Goal: Check status

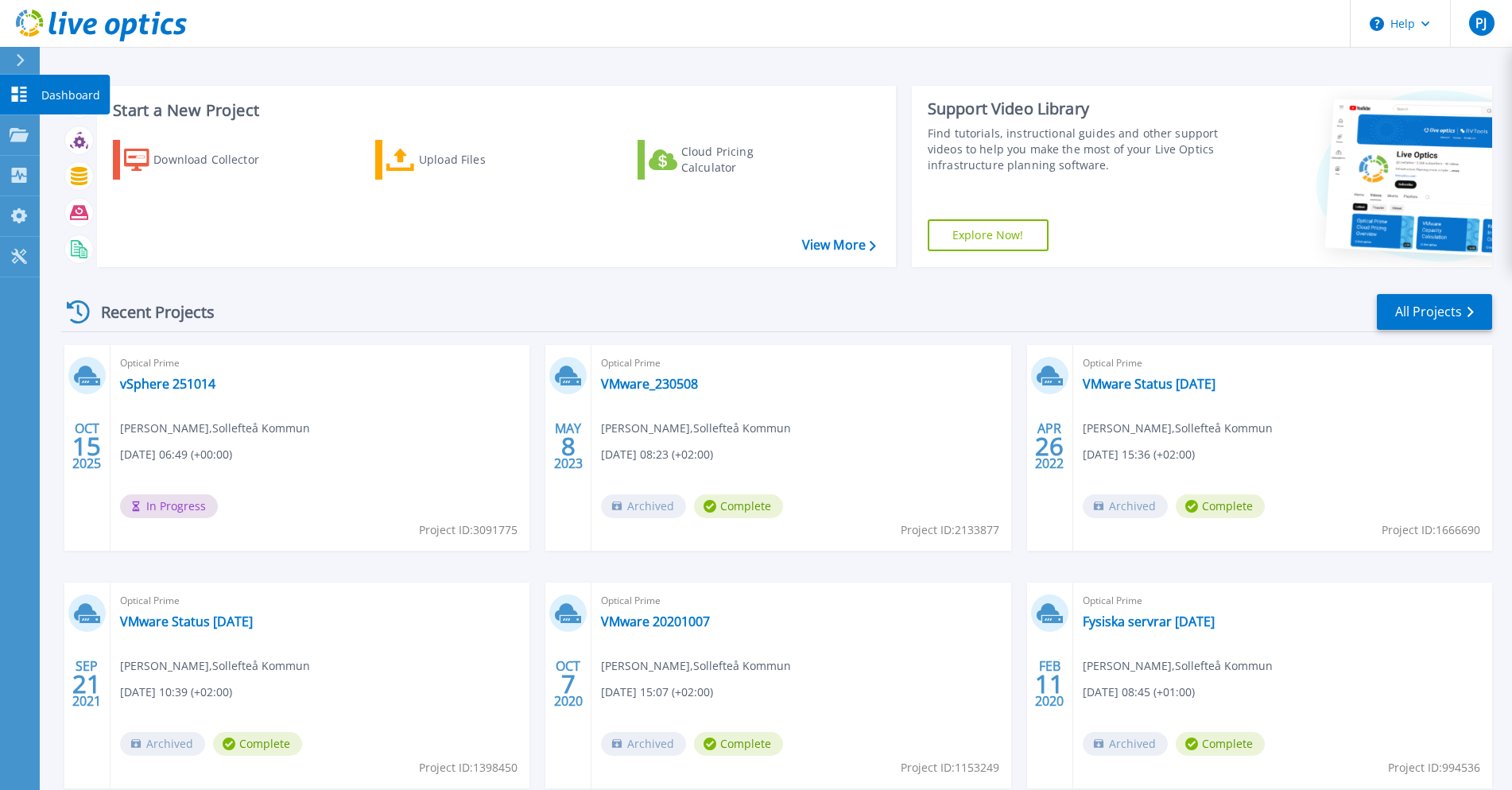
click at [26, 100] on icon at bounding box center [19, 94] width 15 height 15
click at [162, 392] on link "vSphere 251014" at bounding box center [168, 384] width 96 height 15
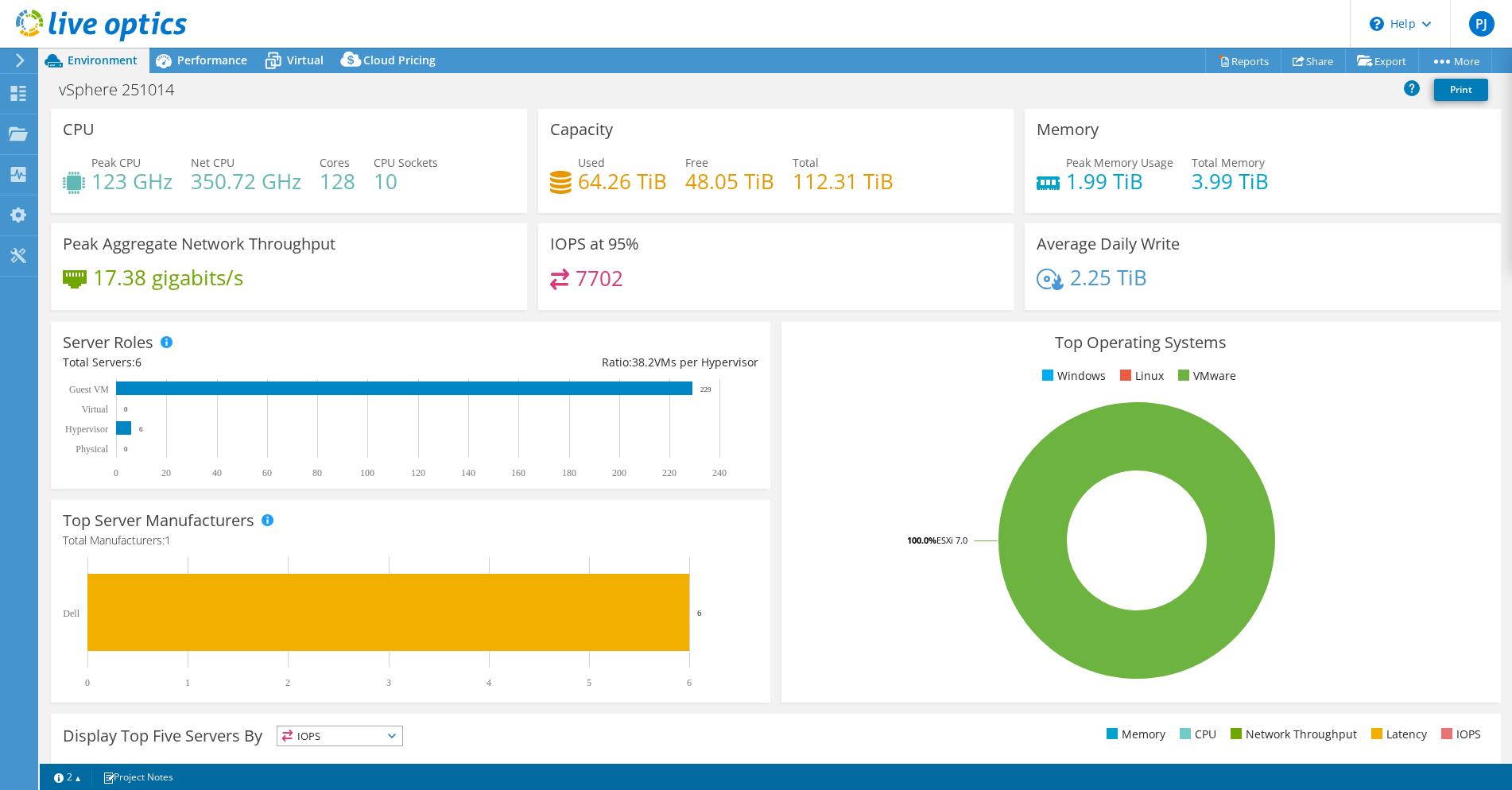
select select "USD"
click at [177, 52] on div at bounding box center [93, 26] width 187 height 53
click at [183, 61] on span "Performance" at bounding box center [212, 60] width 70 height 15
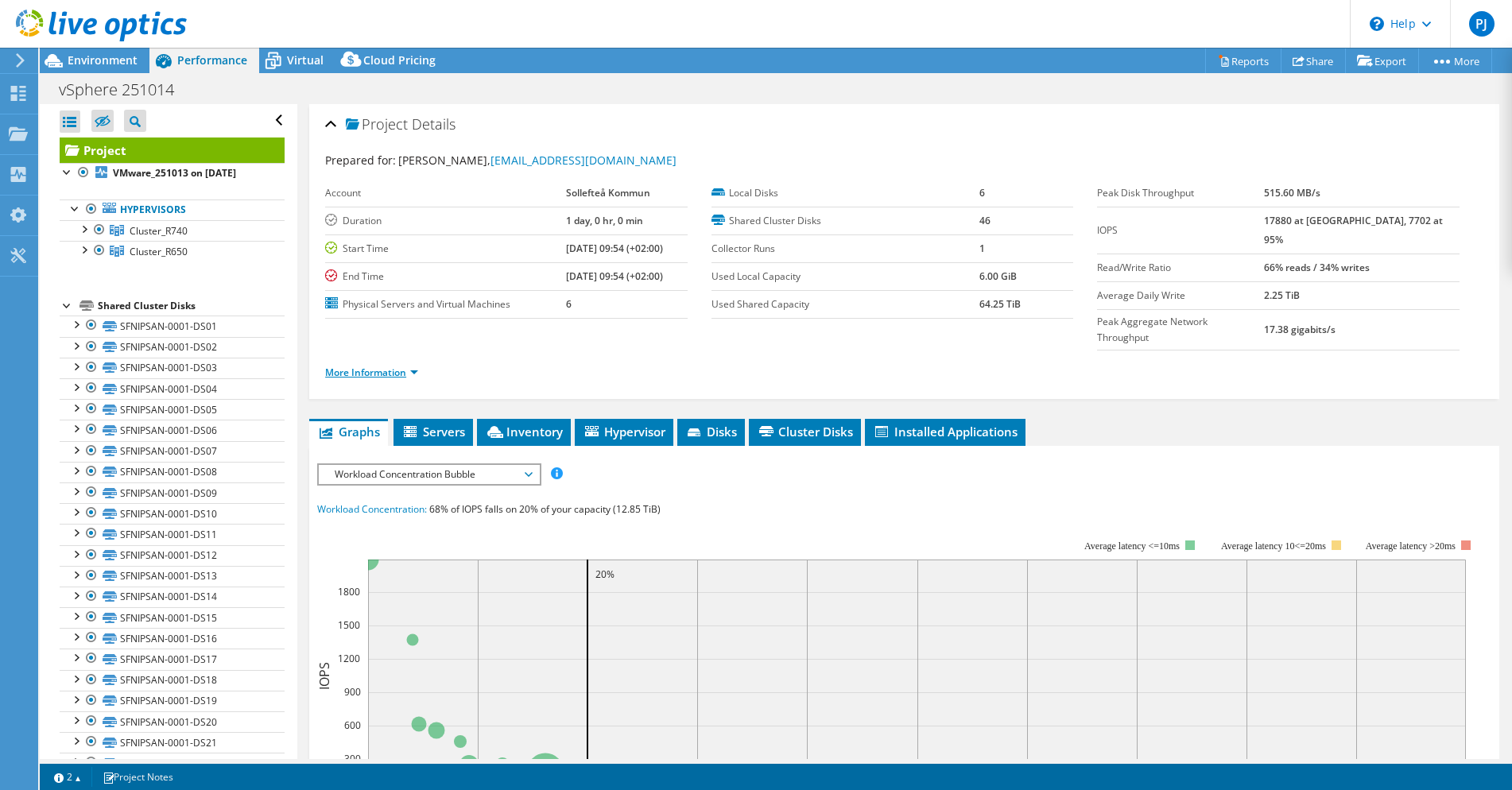
click at [418, 365] on link "More Information" at bounding box center [372, 372] width 93 height 14
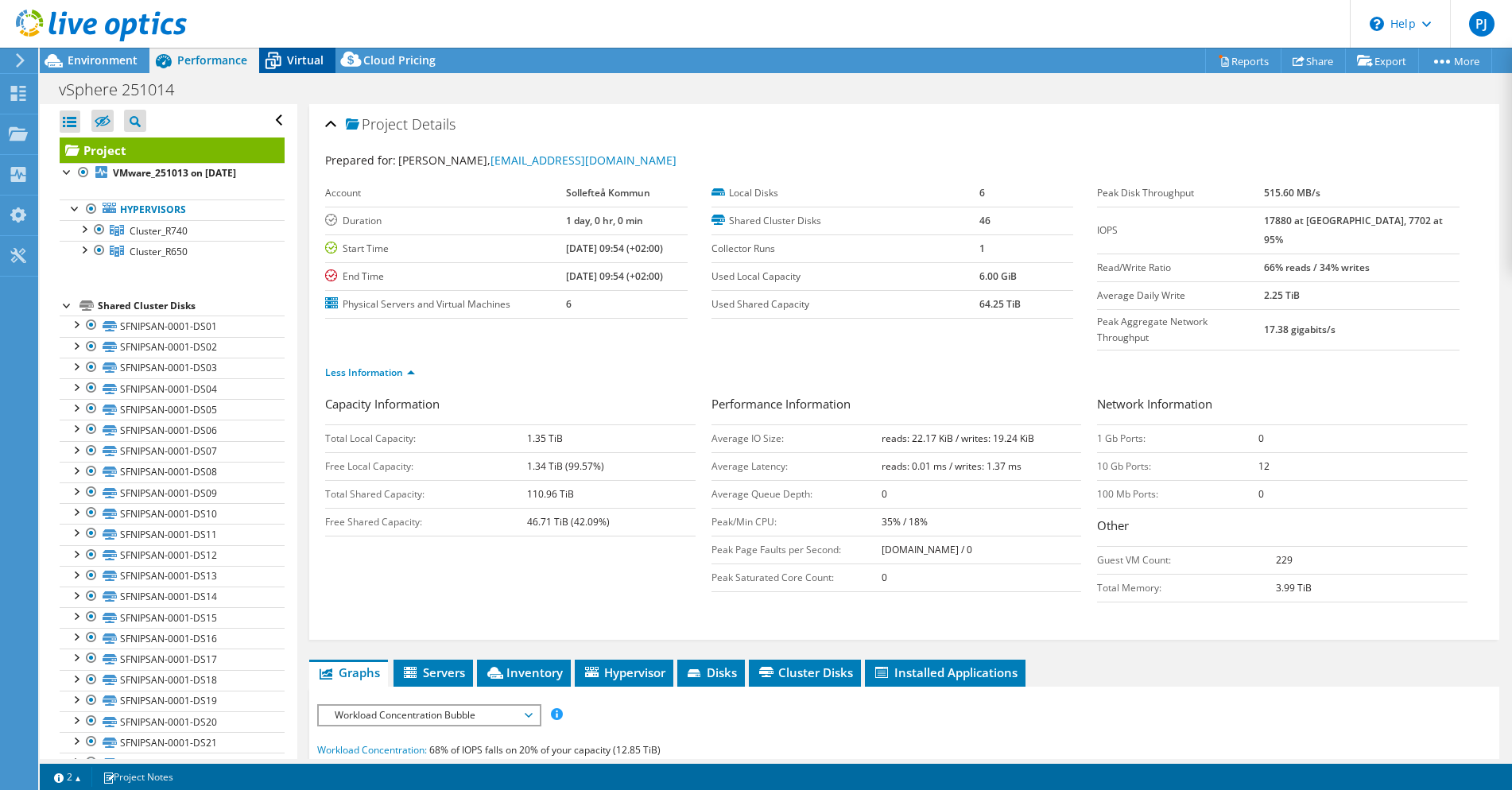
click at [290, 58] on span "Virtual" at bounding box center [305, 60] width 36 height 15
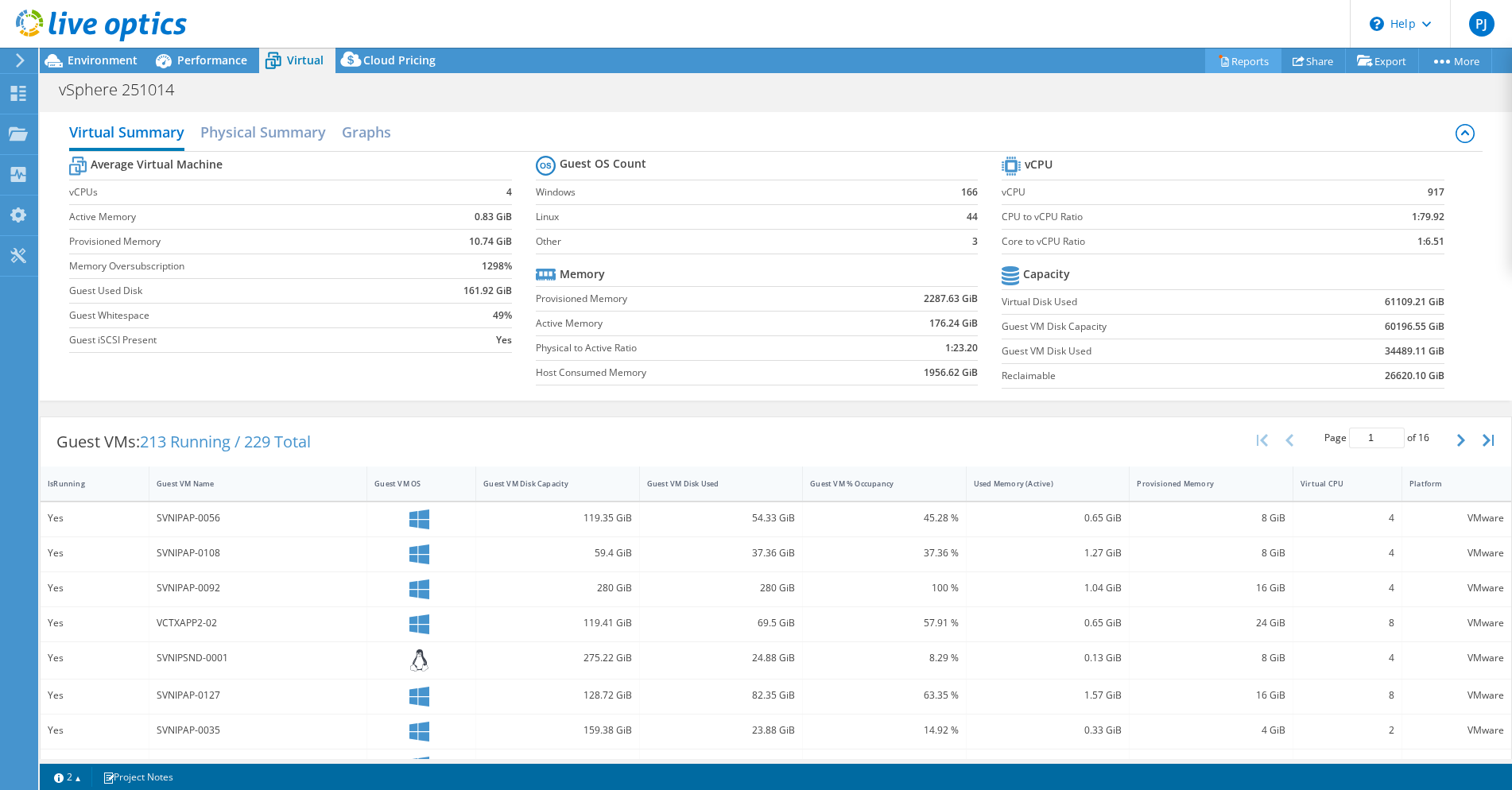
click at [1251, 58] on link "Reports" at bounding box center [1243, 60] width 77 height 25
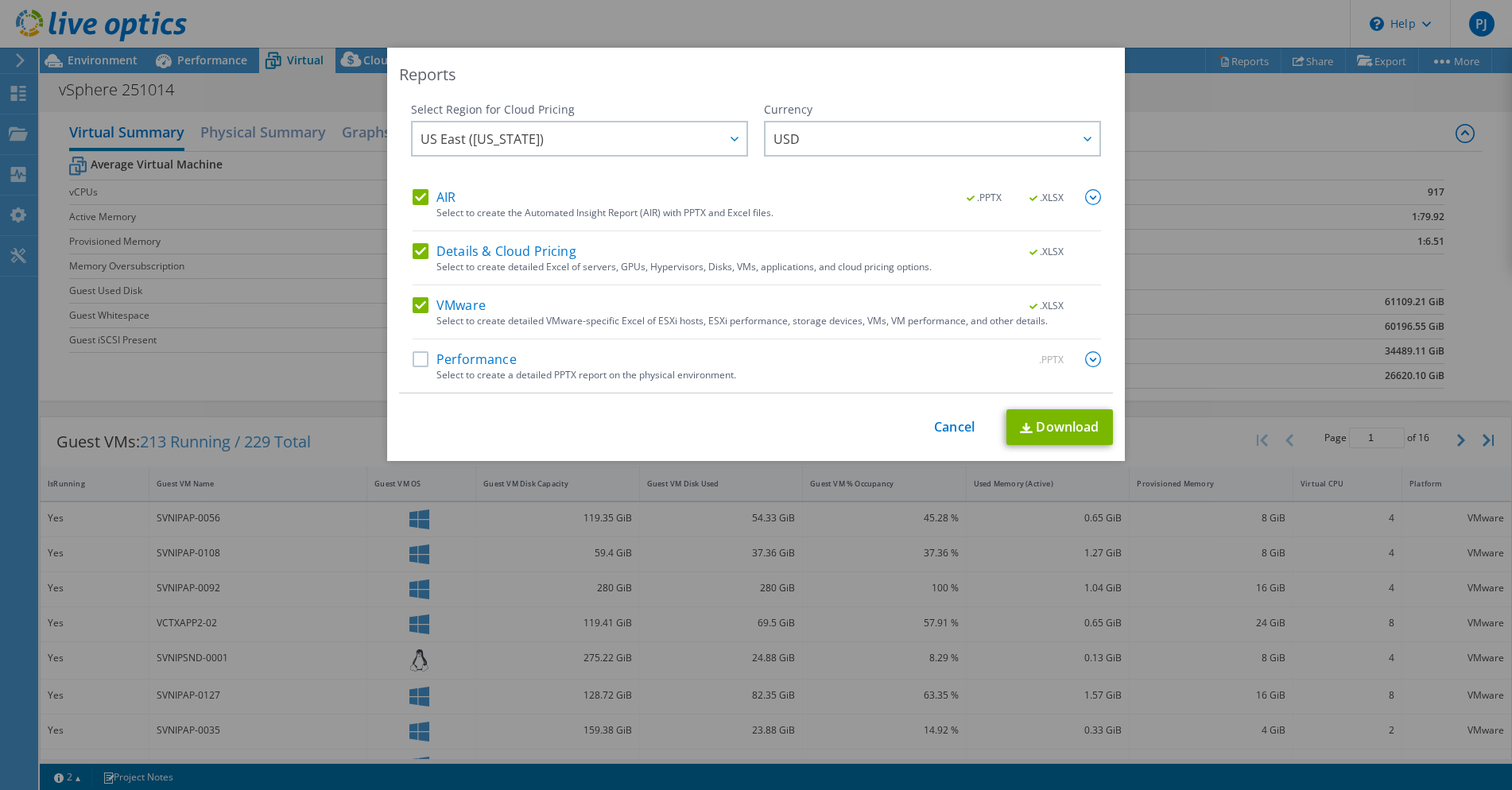
click at [416, 251] on label "Details & Cloud Pricing" at bounding box center [495, 251] width 164 height 15
click at [0, 0] on input "Details & Cloud Pricing" at bounding box center [0, 0] width 0 height 0
click at [418, 200] on label "AIR" at bounding box center [434, 197] width 43 height 15
click at [0, 0] on input "AIR" at bounding box center [0, 0] width 0 height 0
click at [422, 360] on label "Performance" at bounding box center [465, 359] width 104 height 15
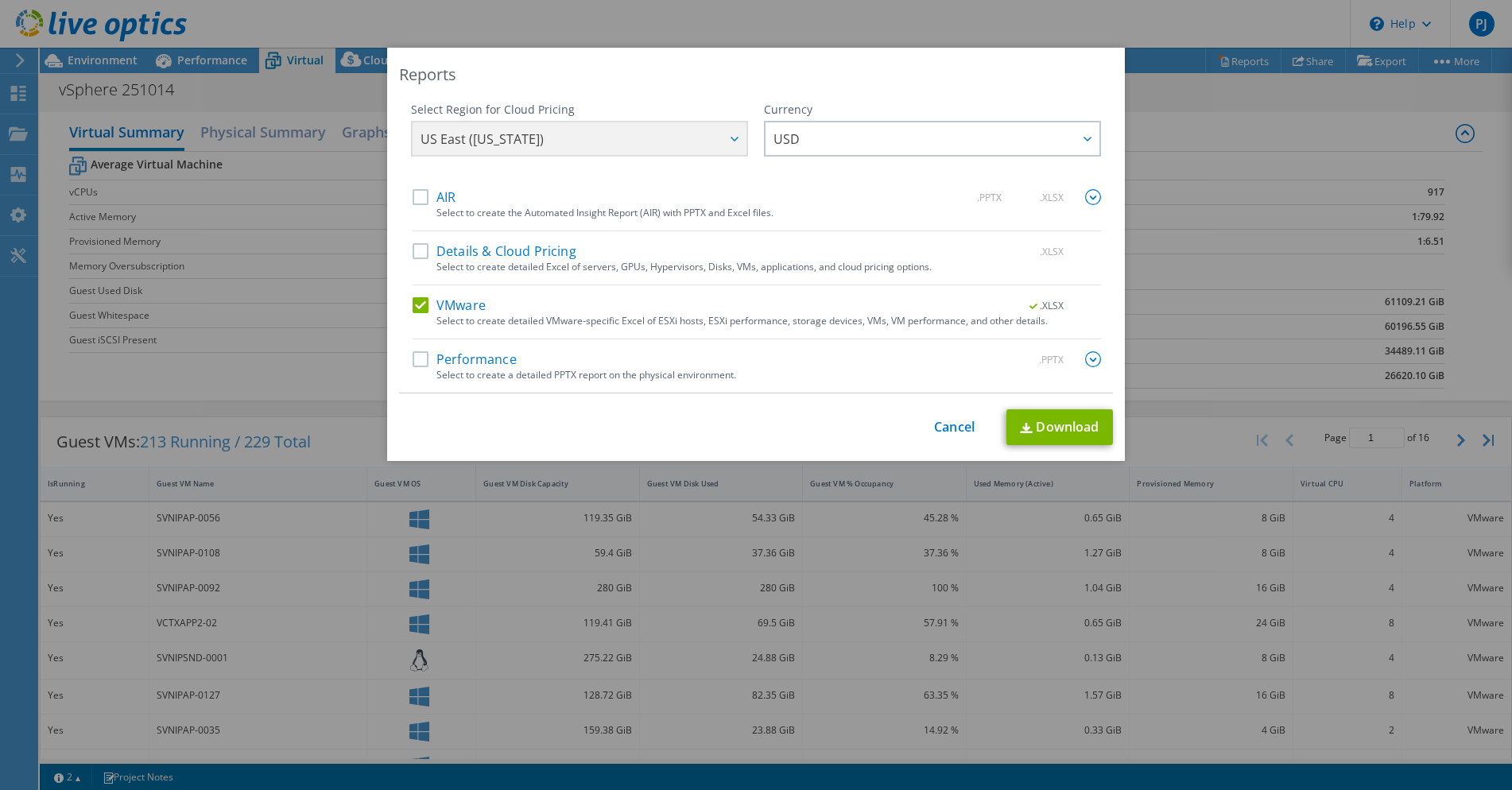
click at [0, 0] on input "Performance" at bounding box center [0, 0] width 0 height 0
click at [1092, 362] on img at bounding box center [1092, 359] width 15 height 15
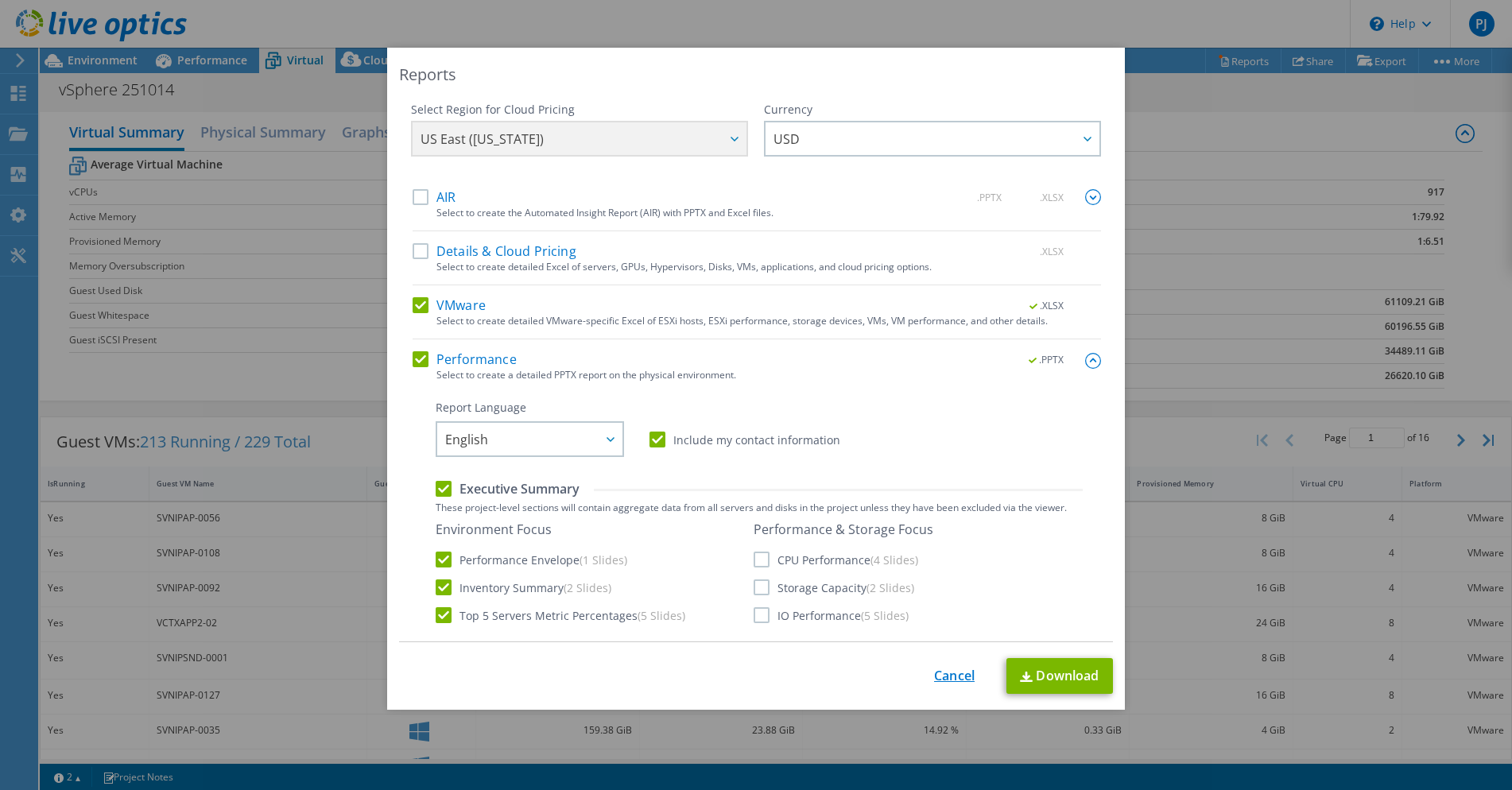
click at [944, 677] on link "Cancel" at bounding box center [954, 676] width 41 height 15
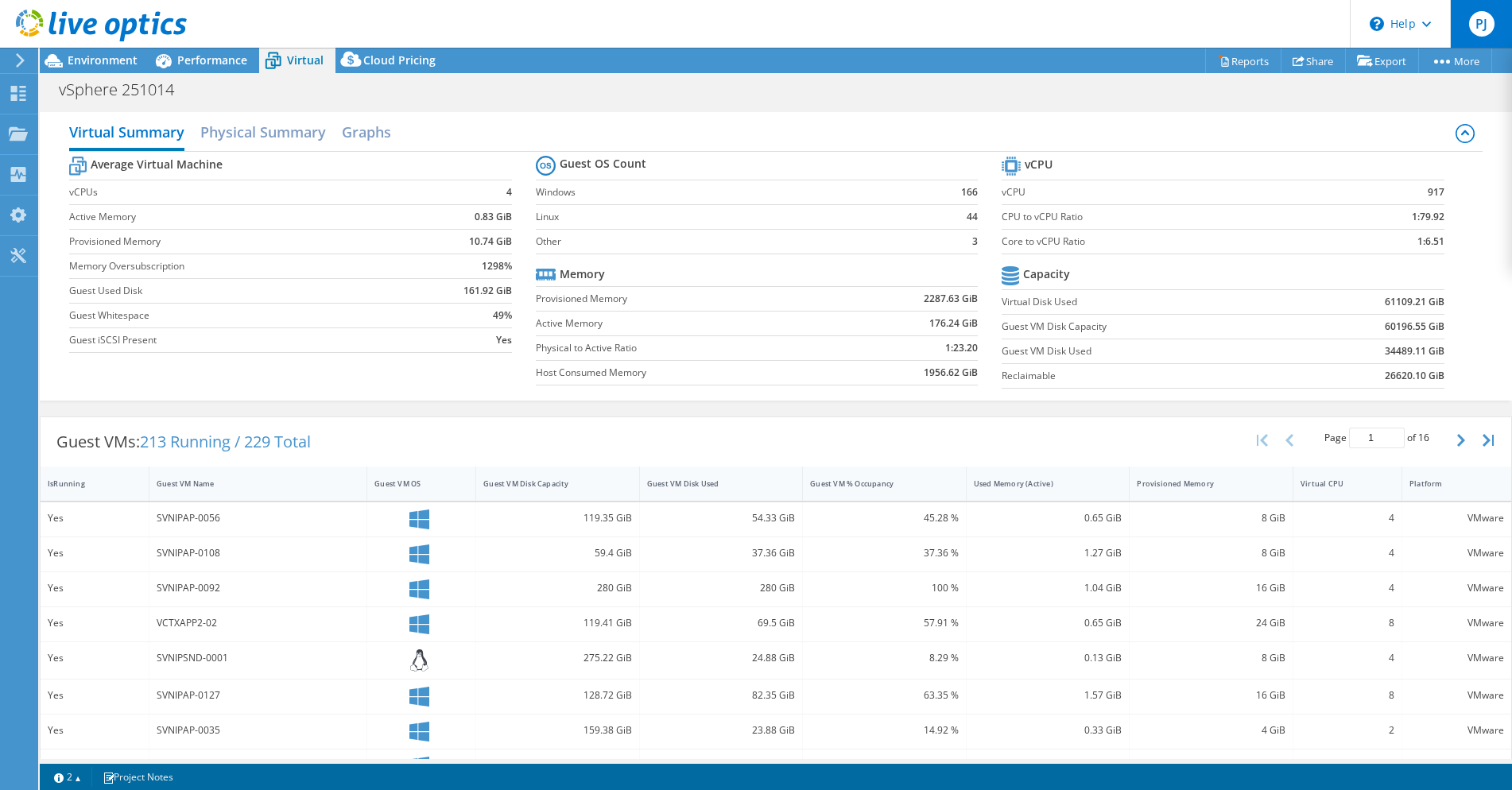
click at [1492, 22] on span "PJ" at bounding box center [1482, 24] width 26 height 26
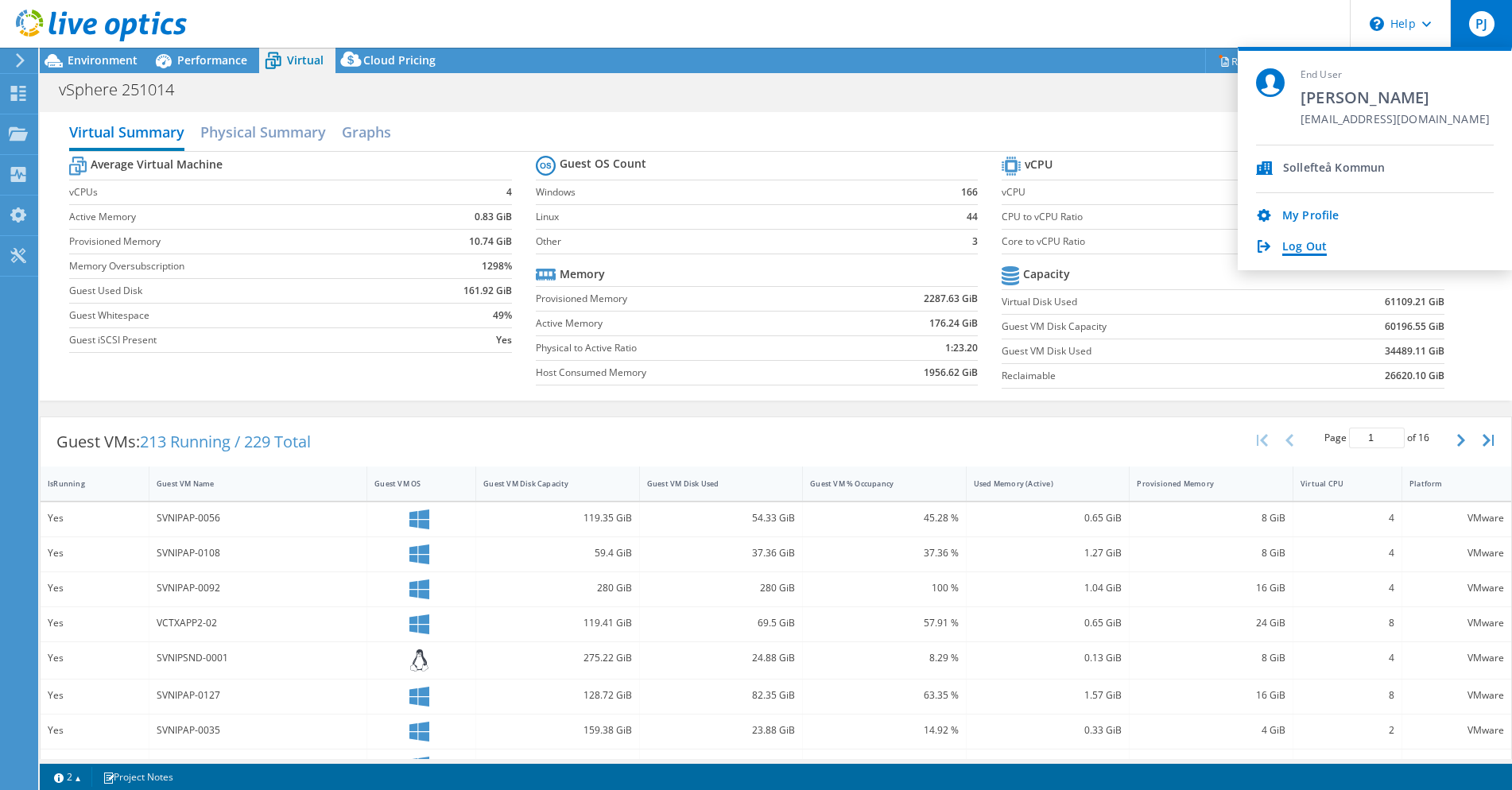
click at [1318, 251] on link "Log Out" at bounding box center [1304, 248] width 45 height 15
